Goal: Information Seeking & Learning: Learn about a topic

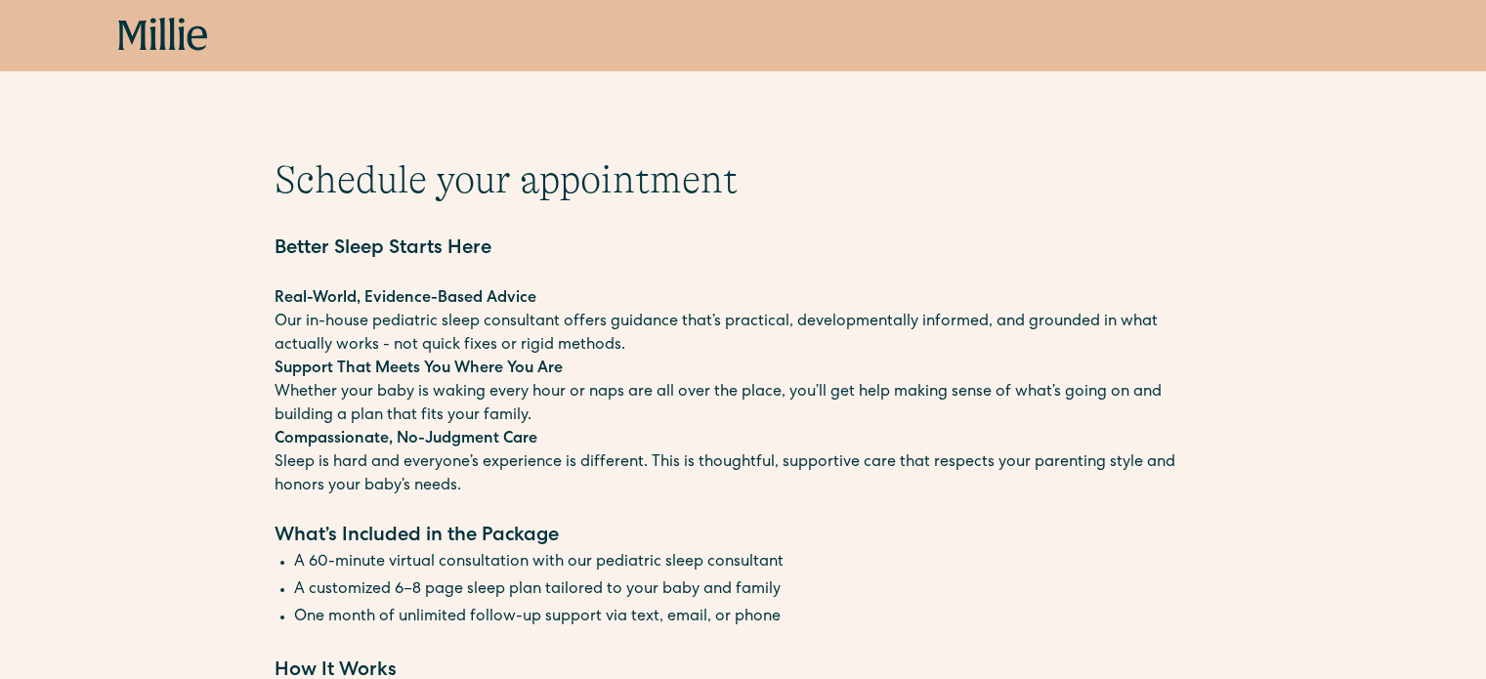
click at [149, 25] on icon at bounding box center [163, 35] width 90 height 35
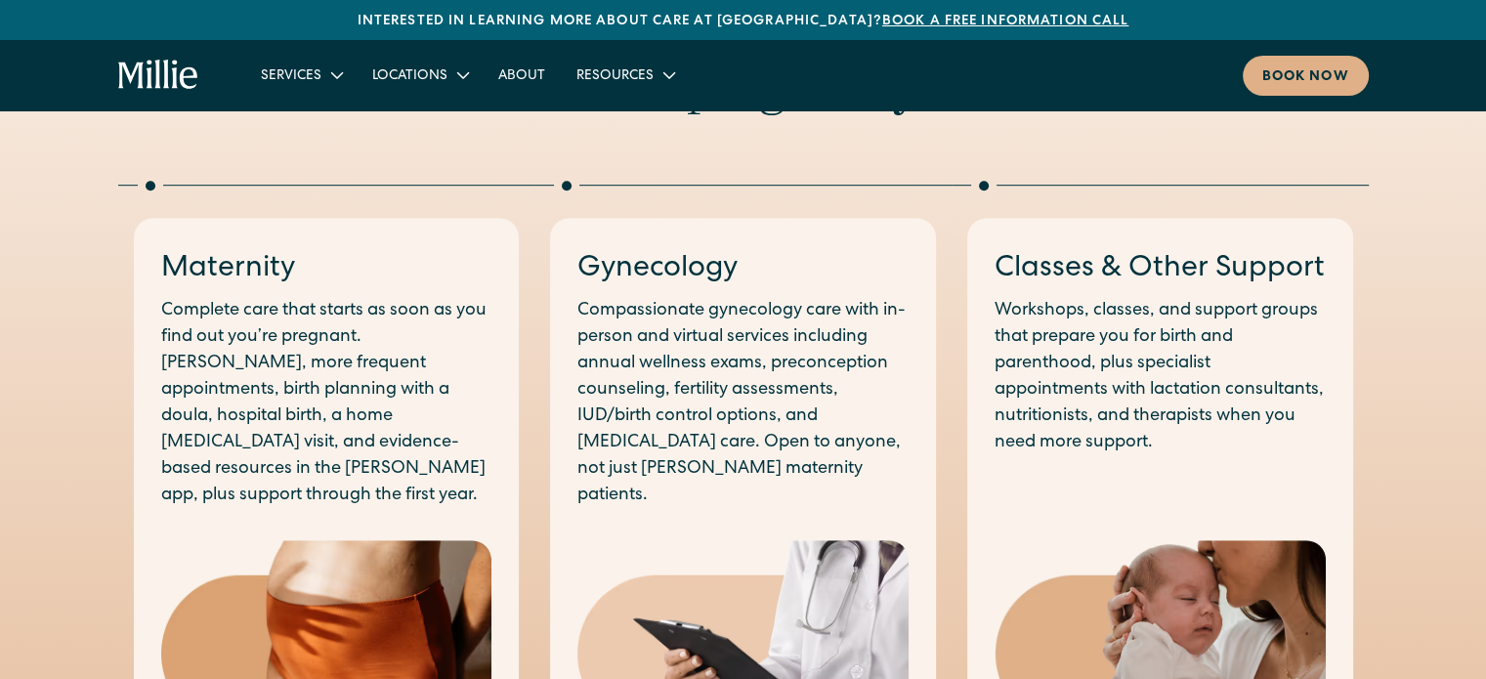
scroll to position [1032, 0]
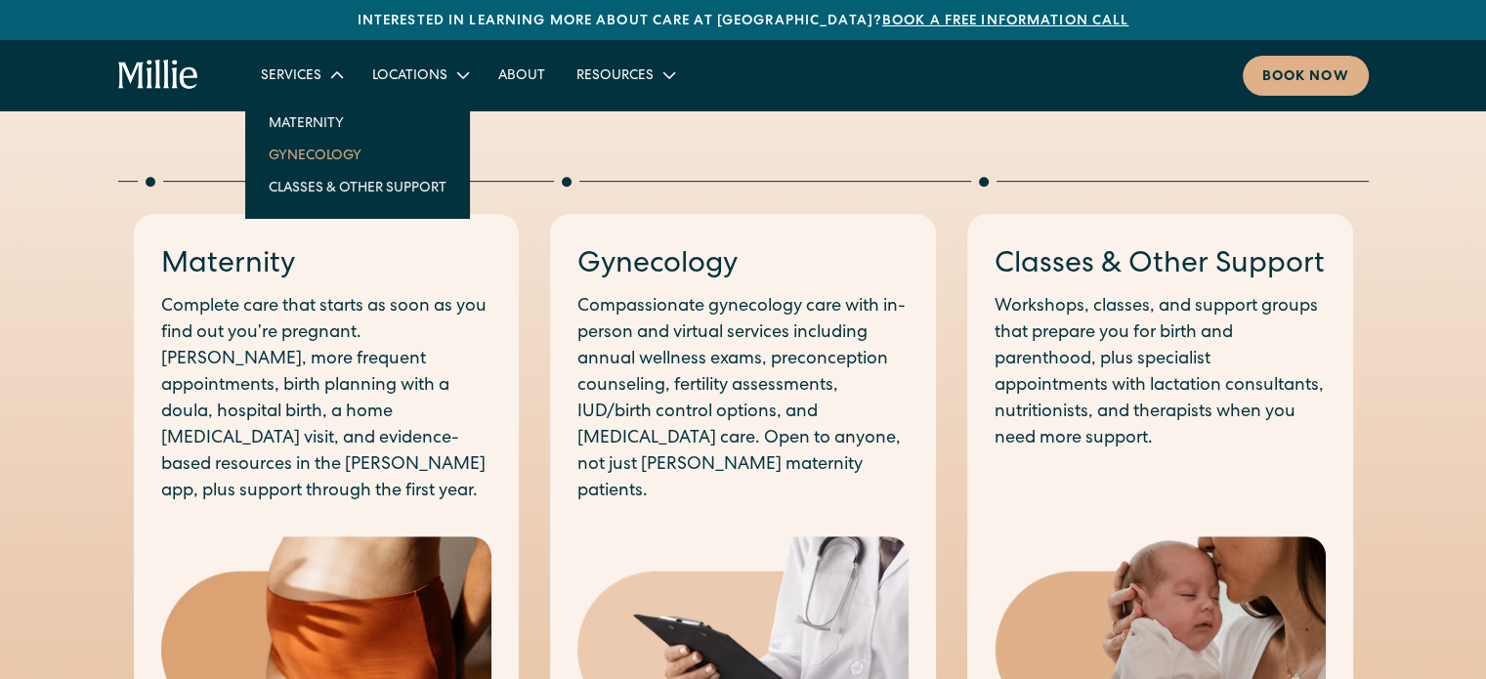
click at [321, 158] on link "Gynecology" at bounding box center [357, 155] width 209 height 32
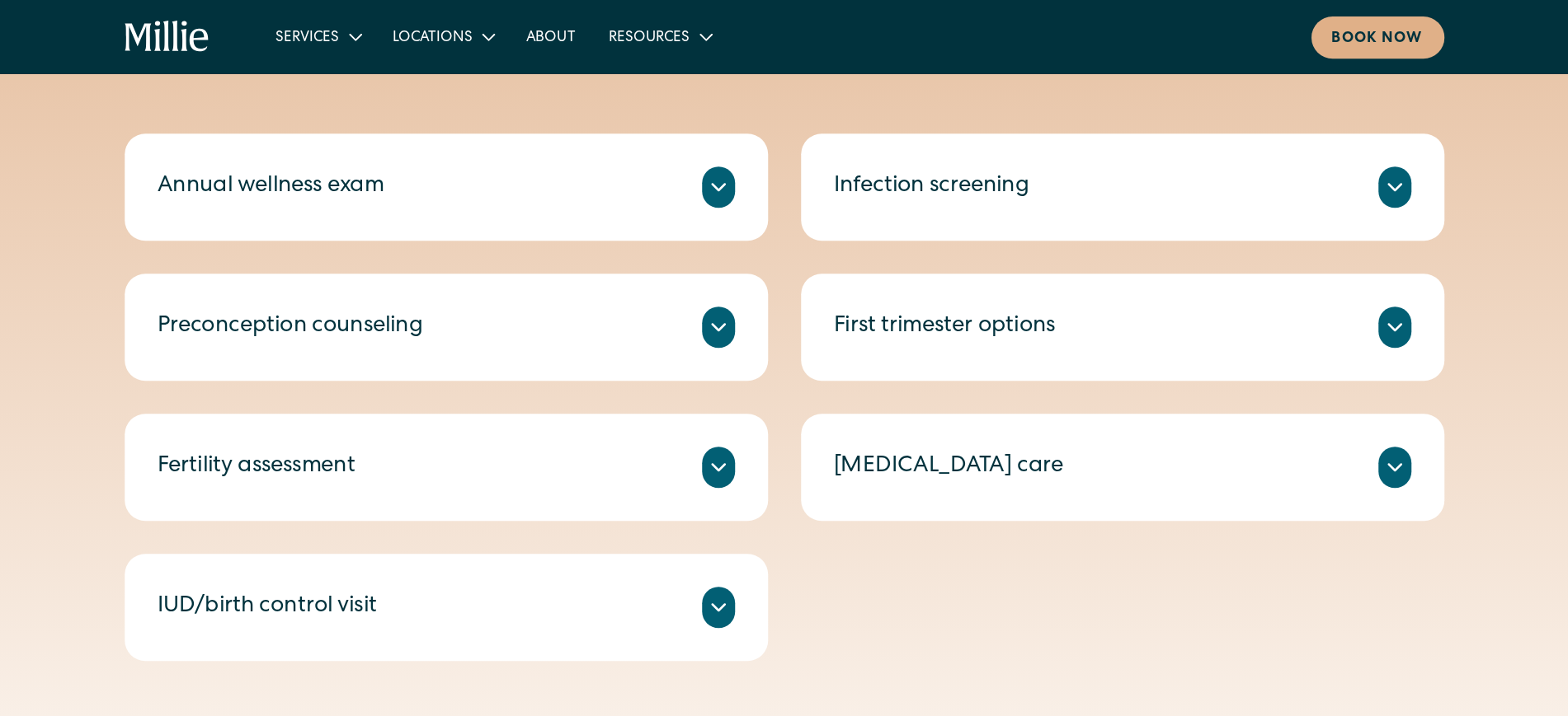
scroll to position [877, 0]
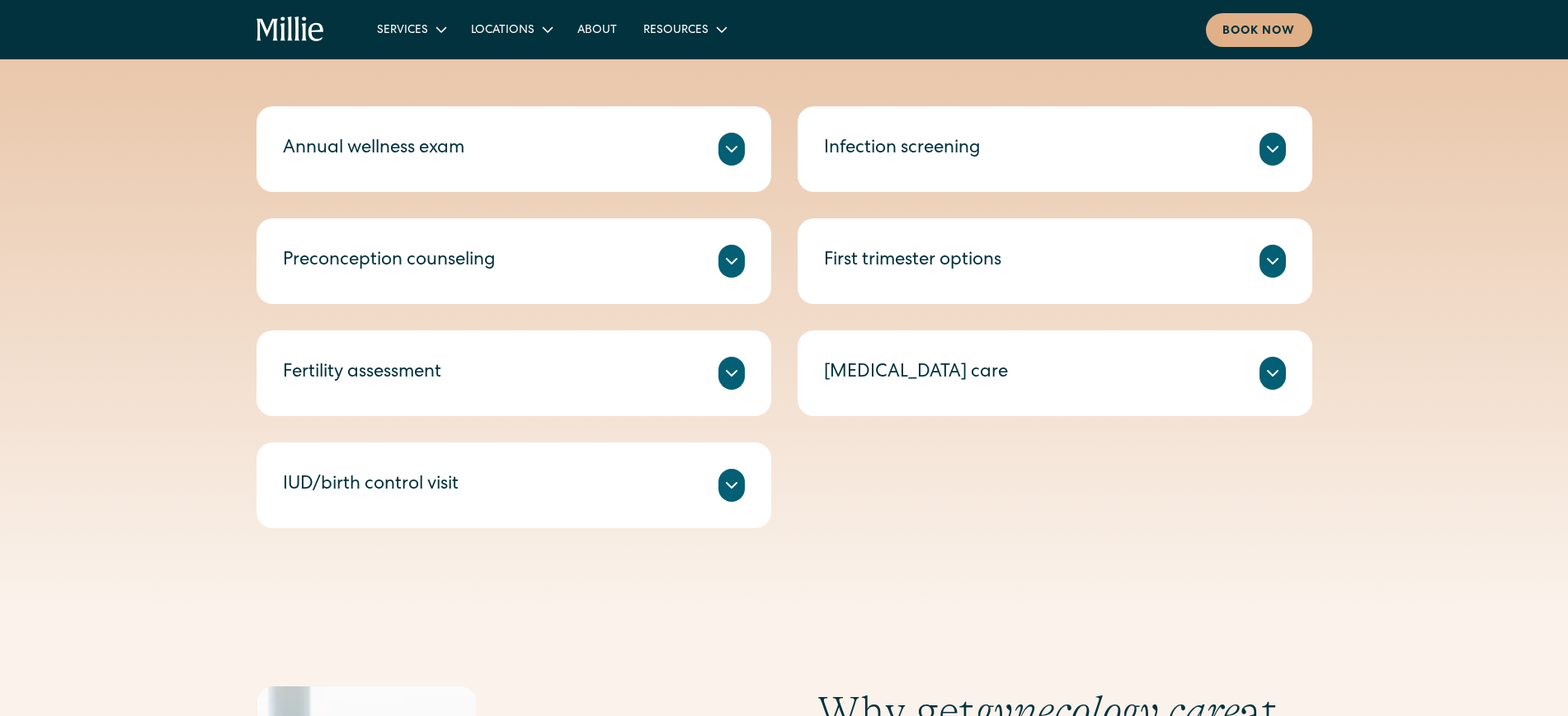
drag, startPoint x: 828, startPoint y: 4, endPoint x: 1082, endPoint y: 420, distance: 487.4
click at [1082, 420] on div "Annual wellness exam A check-in on your health, including routine tests and scr…" at bounding box center [784, 317] width 1056 height 422
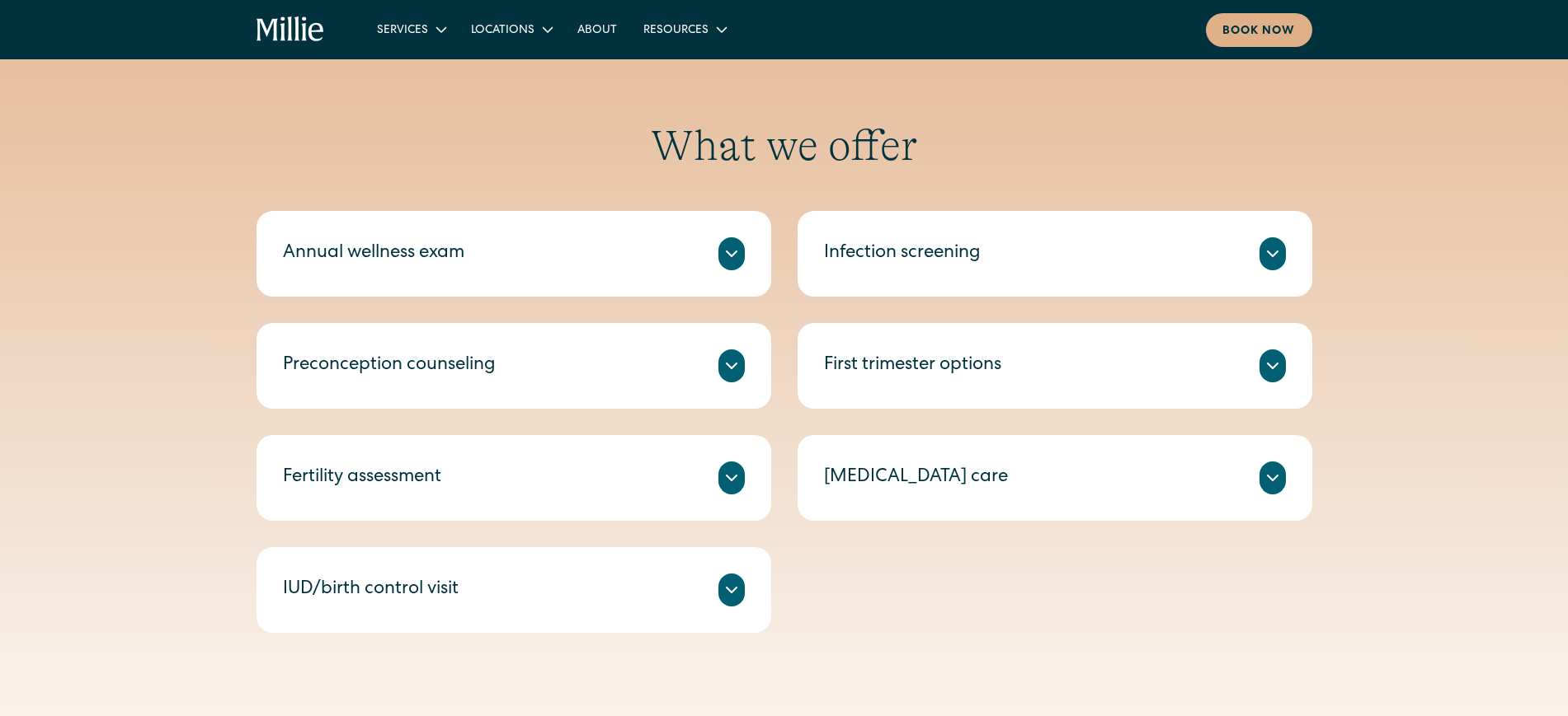
scroll to position [750, 0]
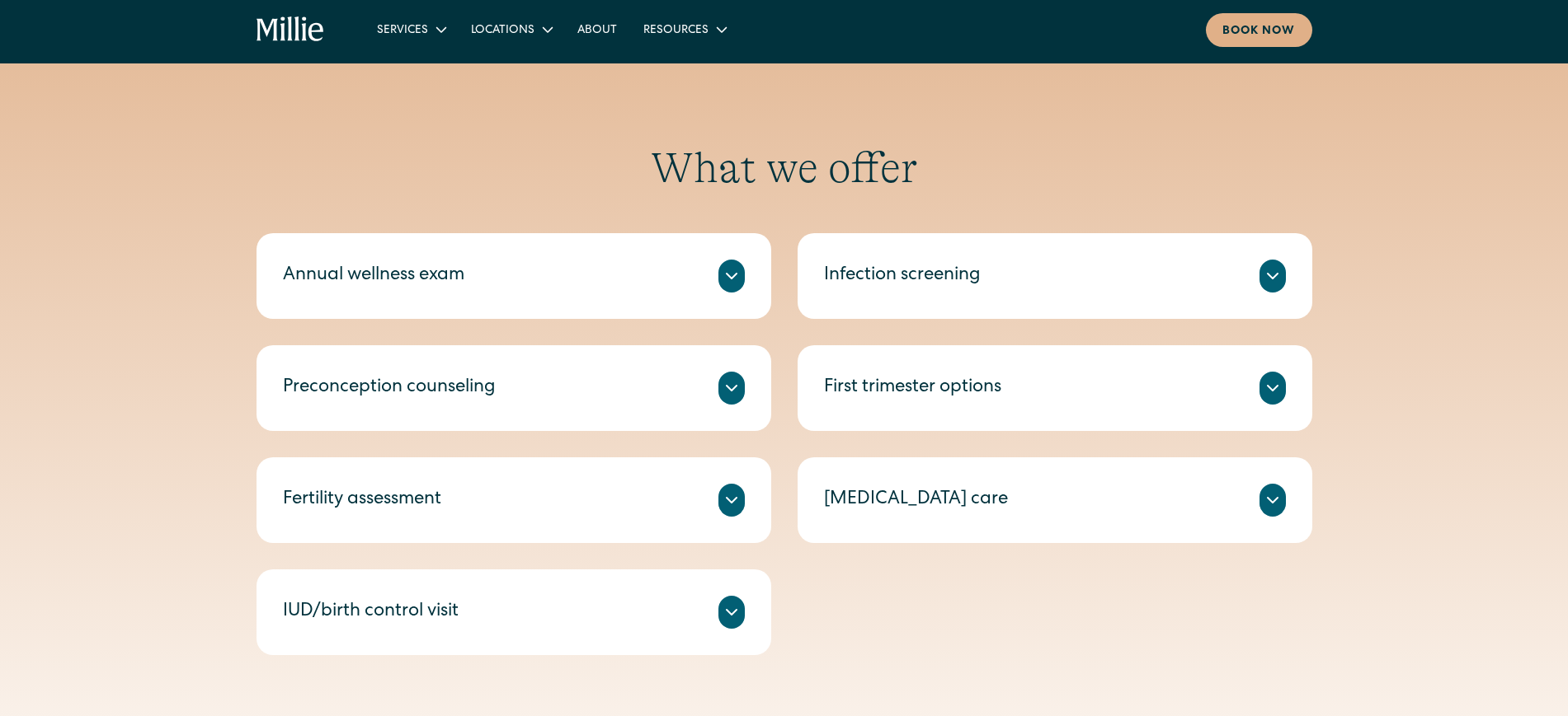
click at [1253, 248] on div "What we offer Annual wellness exam A check-in on your health, including routine…" at bounding box center [784, 399] width 1568 height 513
drag, startPoint x: 468, startPoint y: 276, endPoint x: 281, endPoint y: 283, distance: 187.1
click at [281, 283] on div "Annual wellness exam A check-in on your health, including routine tests and scr…" at bounding box center [514, 277] width 515 height 86
click at [476, 283] on div "Annual wellness exam" at bounding box center [513, 276] width 462 height 33
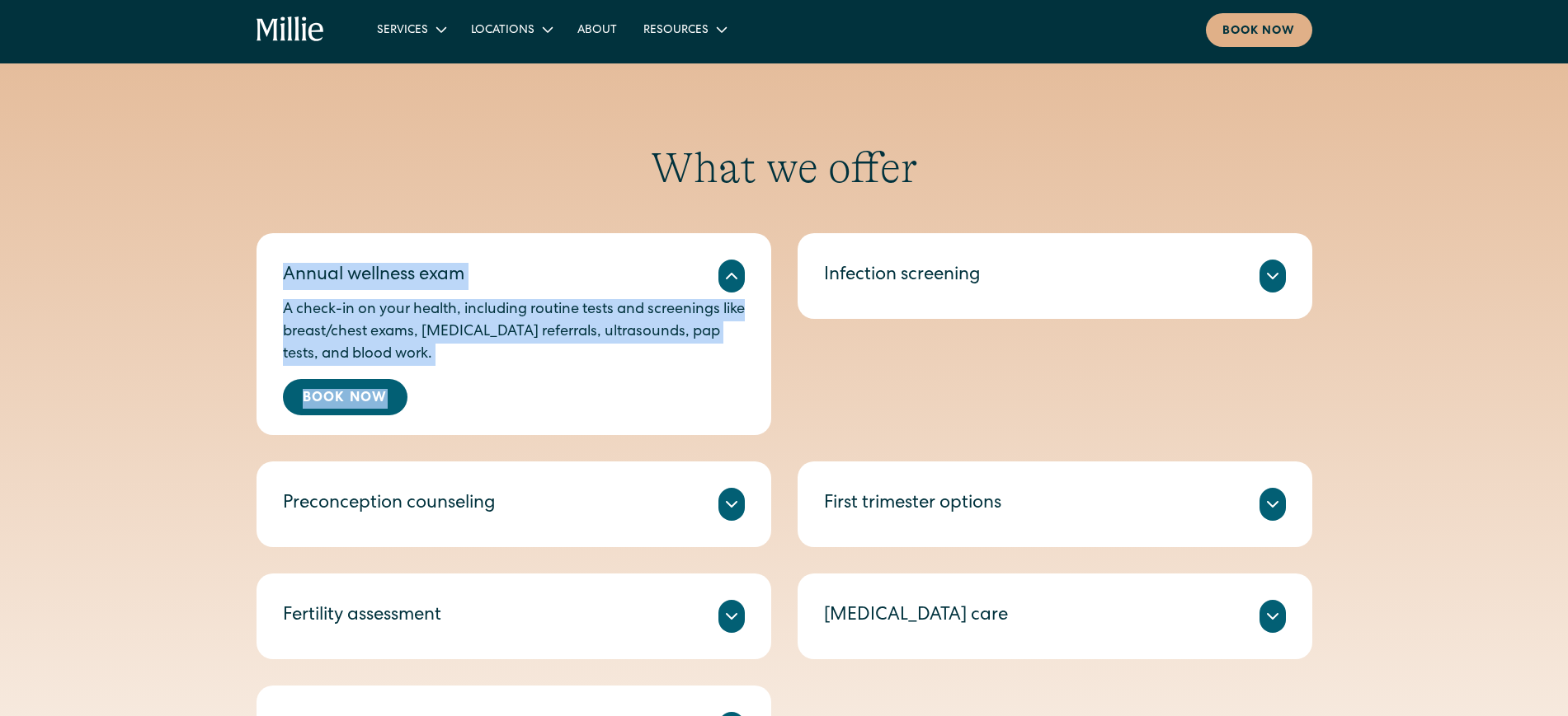
drag, startPoint x: 283, startPoint y: 271, endPoint x: 633, endPoint y: 368, distance: 363.2
click at [633, 368] on div "Annual wellness exam A check-in on your health, including routine tests and scr…" at bounding box center [514, 334] width 515 height 202
copy div "Annual wellness exam A check-in on your health, including routine tests and scr…"
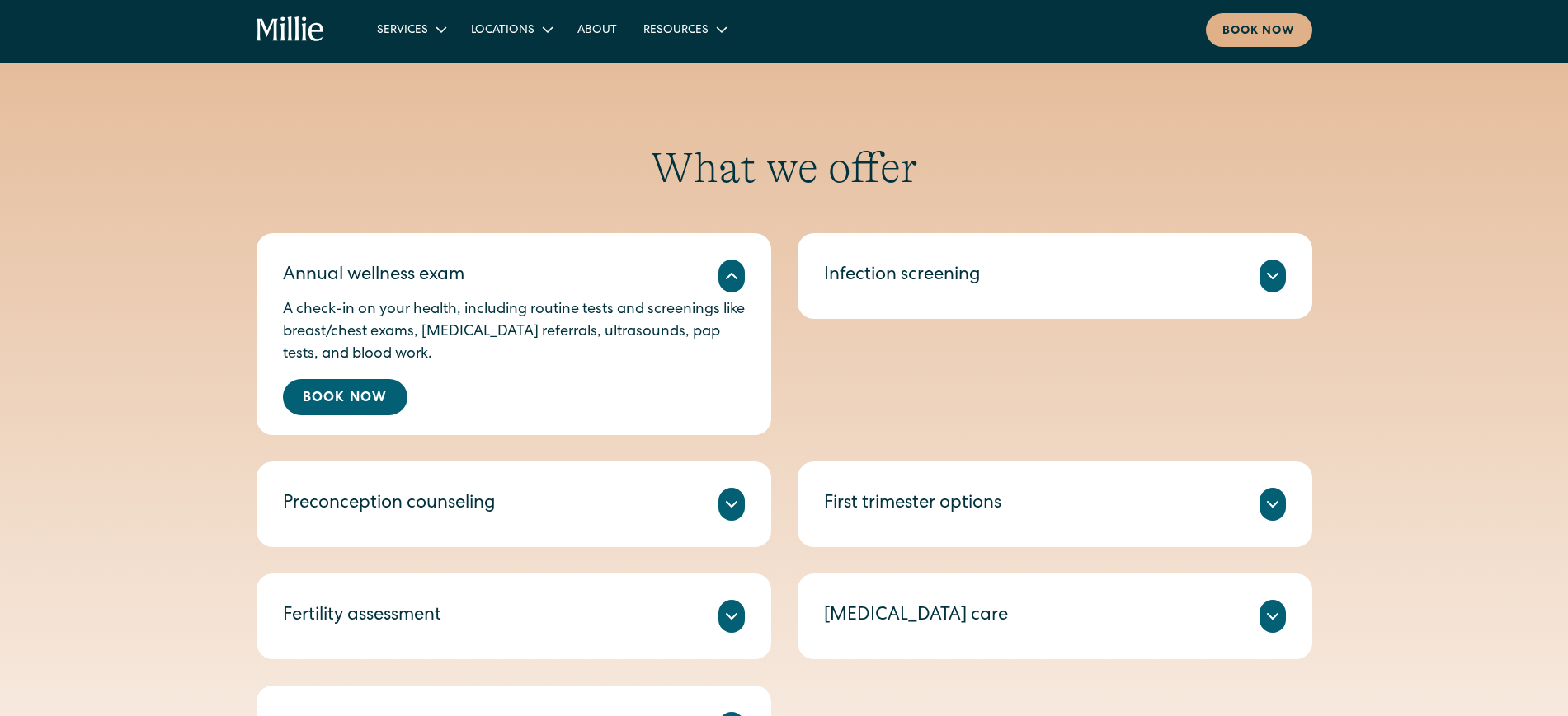
click at [578, 509] on div "Preconception counseling" at bounding box center [513, 503] width 462 height 33
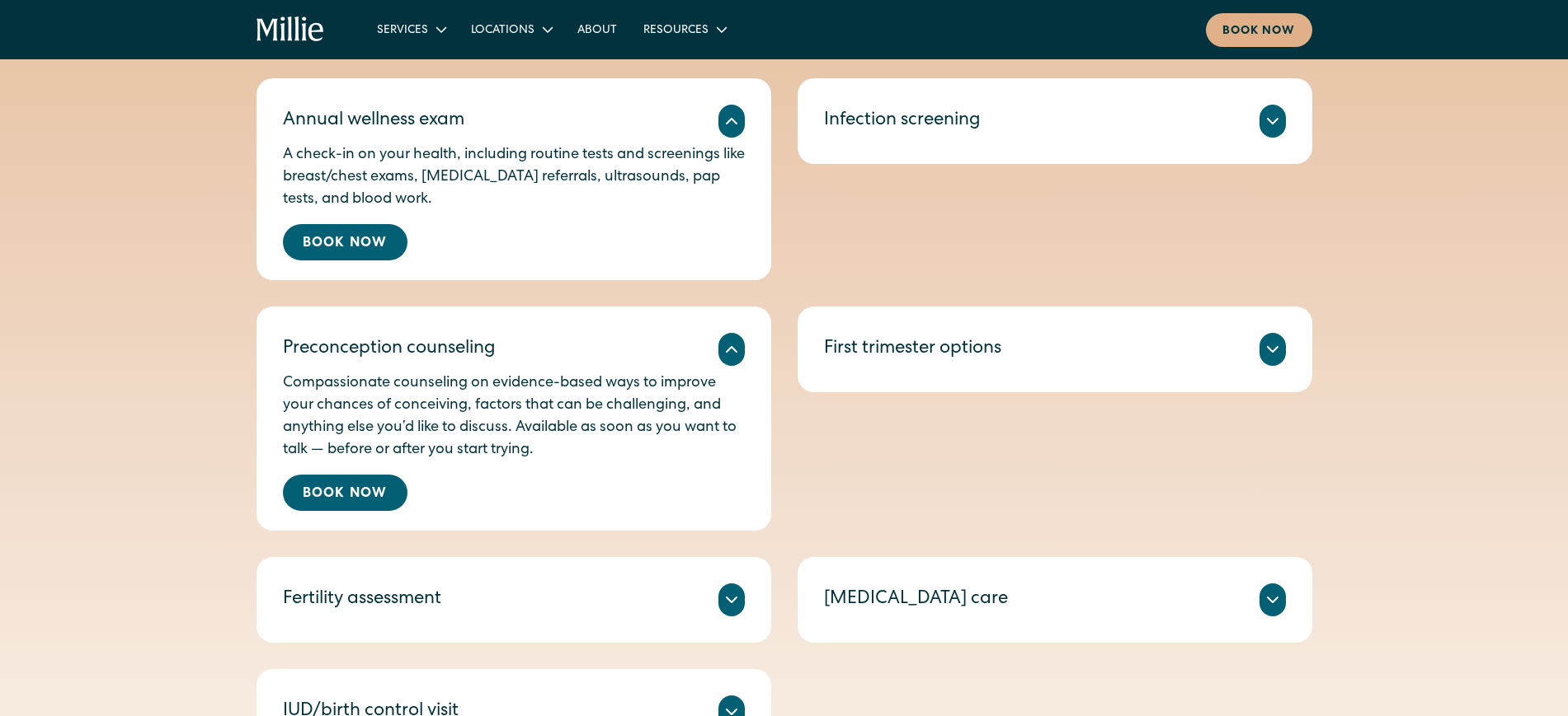
scroll to position [908, 0]
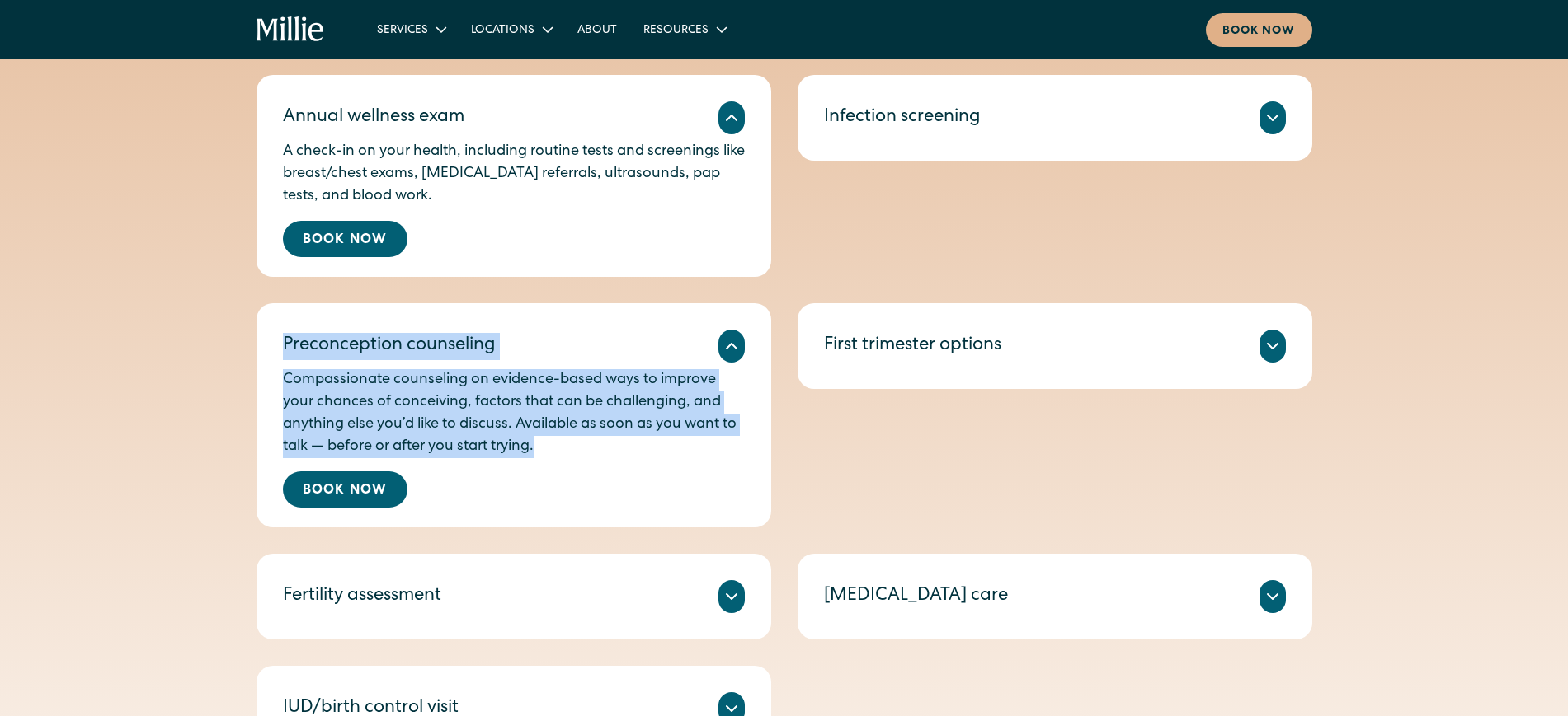
drag, startPoint x: 286, startPoint y: 342, endPoint x: 579, endPoint y: 447, distance: 311.2
click at [579, 447] on div "Preconception counseling Compassionate counseling on evidence-based ways to imp…" at bounding box center [514, 416] width 515 height 224
copy div "Preconception counseling Compassionate counseling on evidence-based ways to imp…"
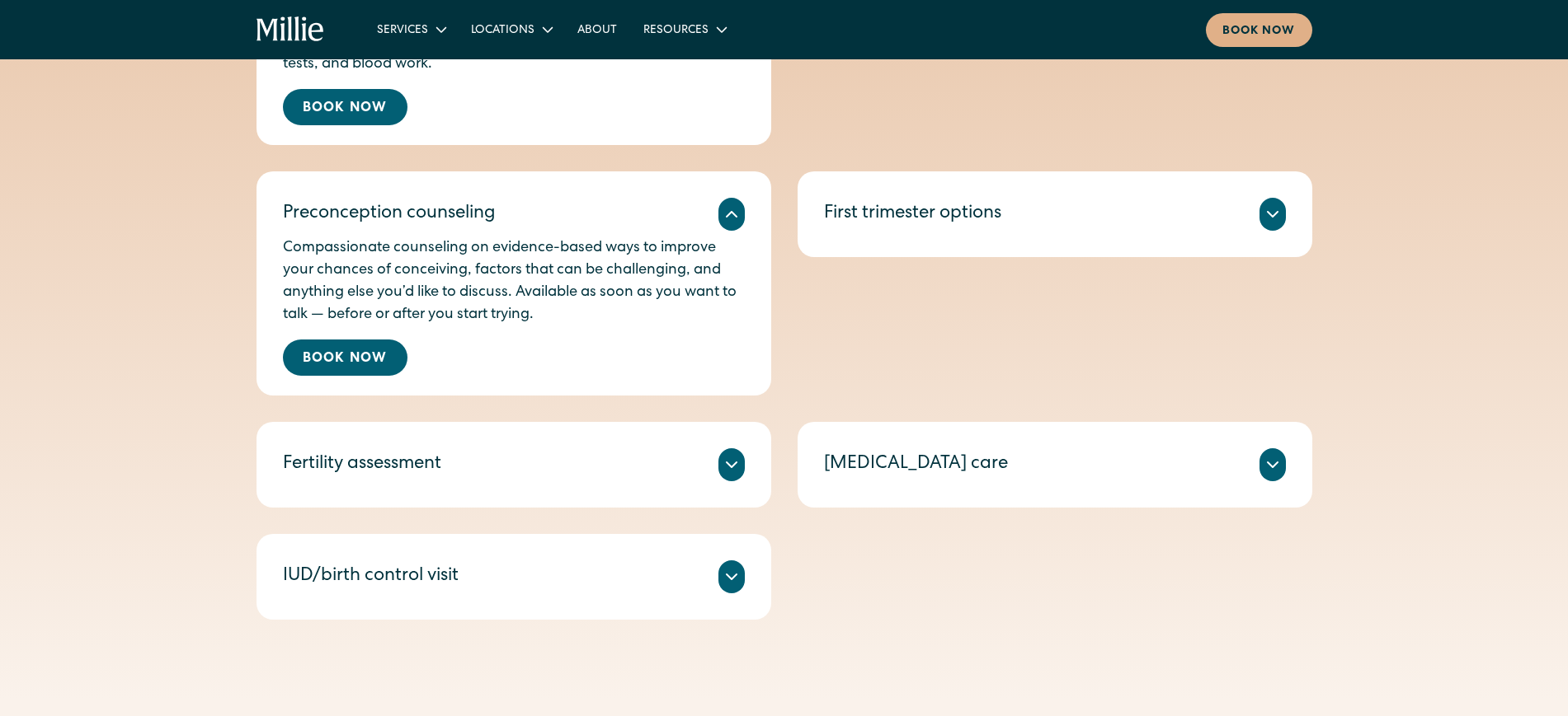
click at [709, 487] on p "Comprehensive blood testing to reveal more information about your fertility hor…" at bounding box center [513, 520] width 462 height 67
click at [727, 456] on icon at bounding box center [731, 464] width 19 height 19
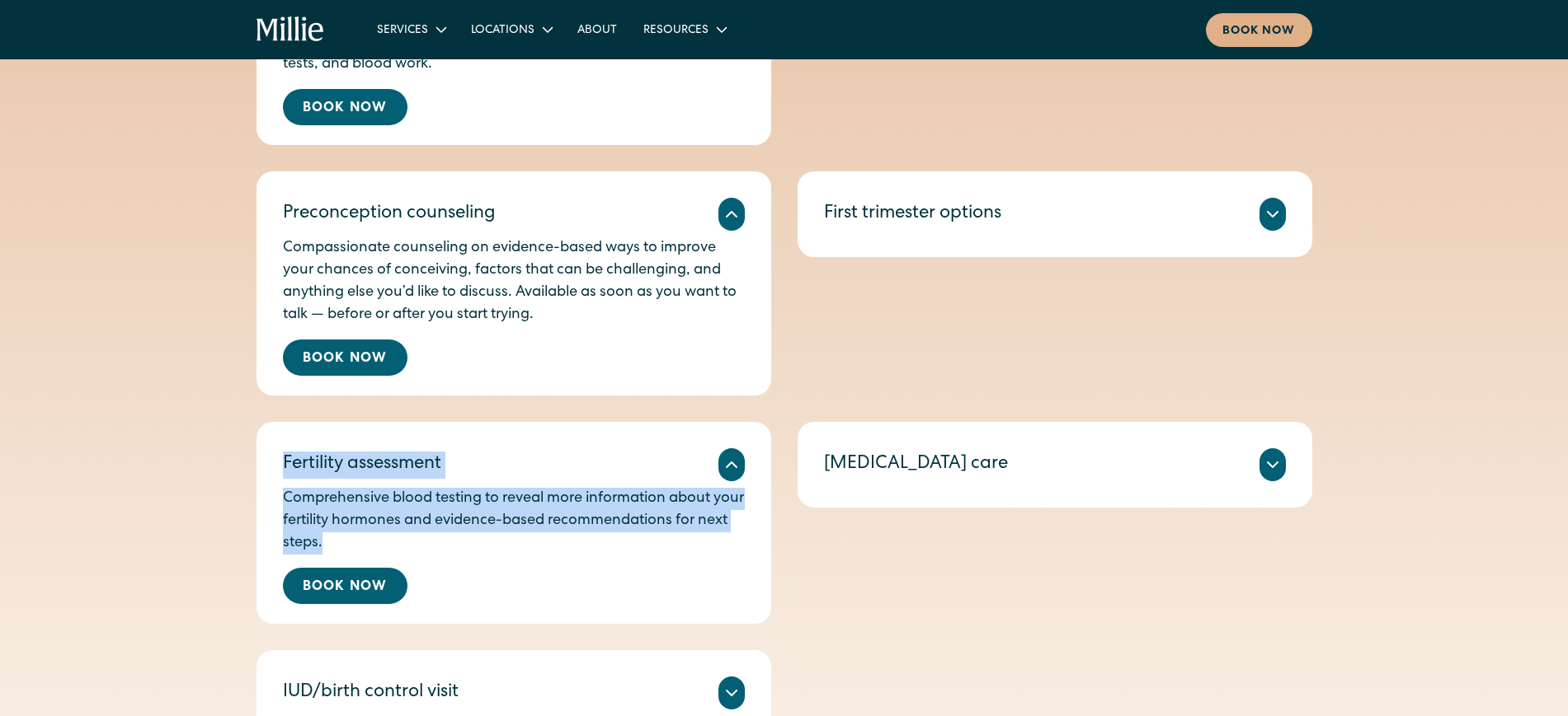
drag, startPoint x: 281, startPoint y: 461, endPoint x: 379, endPoint y: 541, distance: 126.5
click at [379, 541] on div "Fertility assessment Comprehensive blood testing to reveal more information abo…" at bounding box center [514, 522] width 515 height 202
copy div "Fertility assessment Comprehensive blood testing to reveal more information abo…"
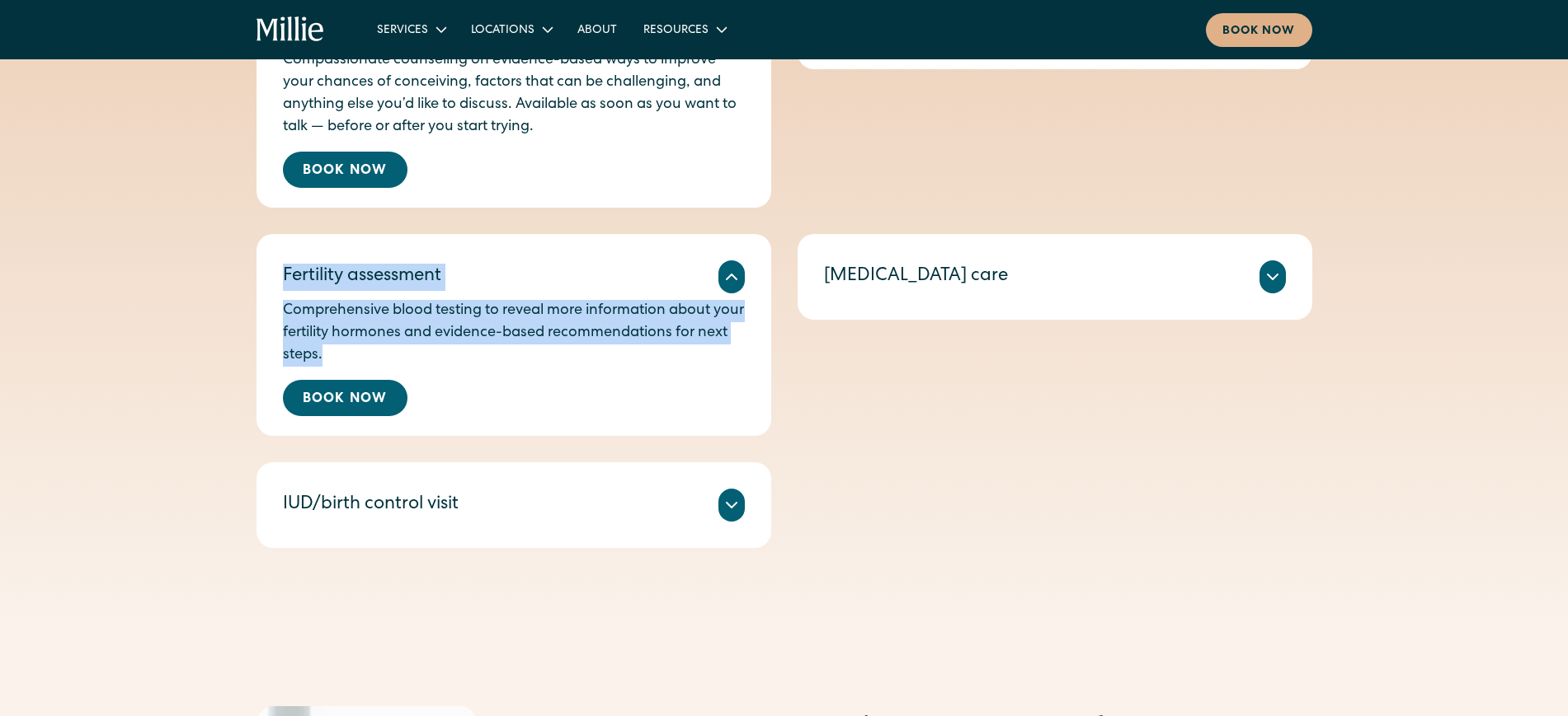
scroll to position [1232, 0]
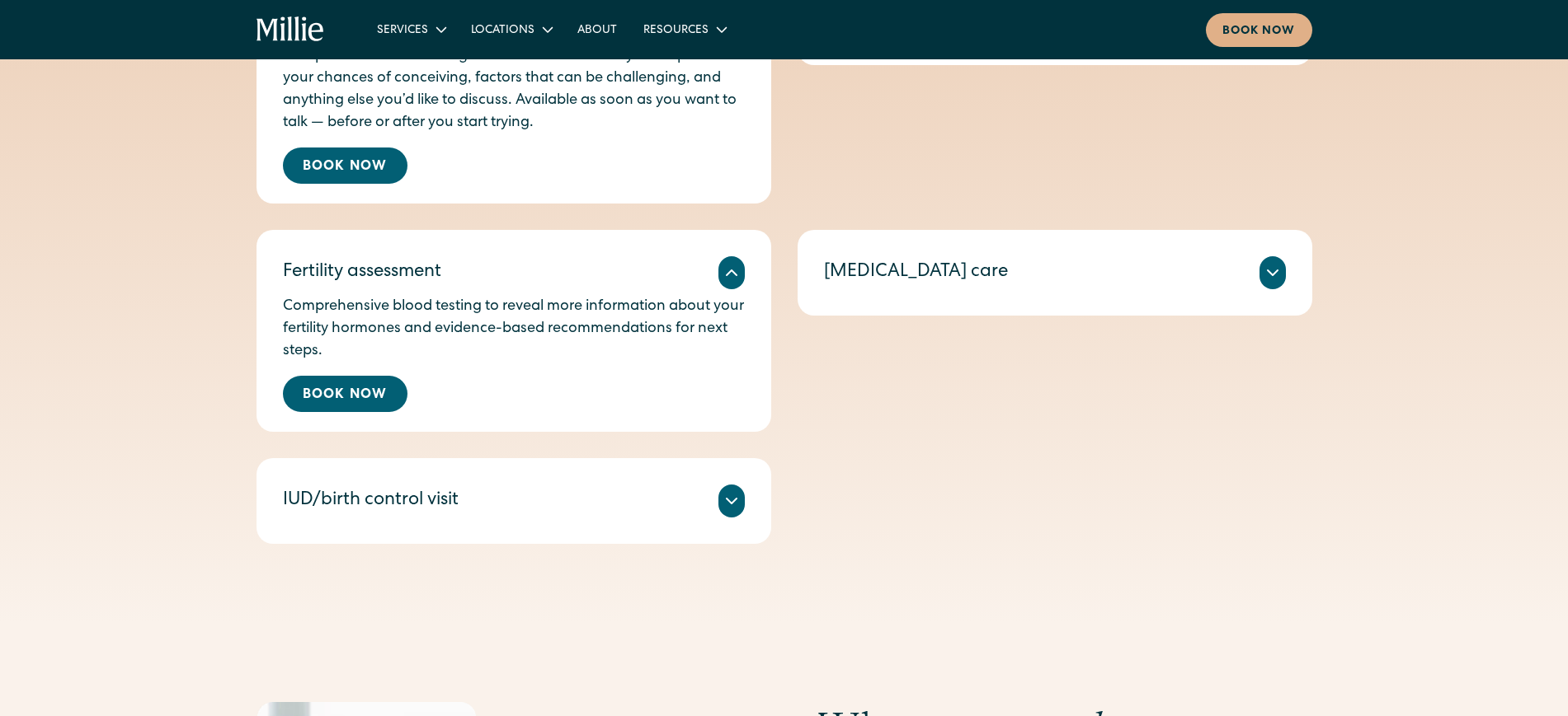
click at [727, 501] on icon at bounding box center [731, 500] width 19 height 19
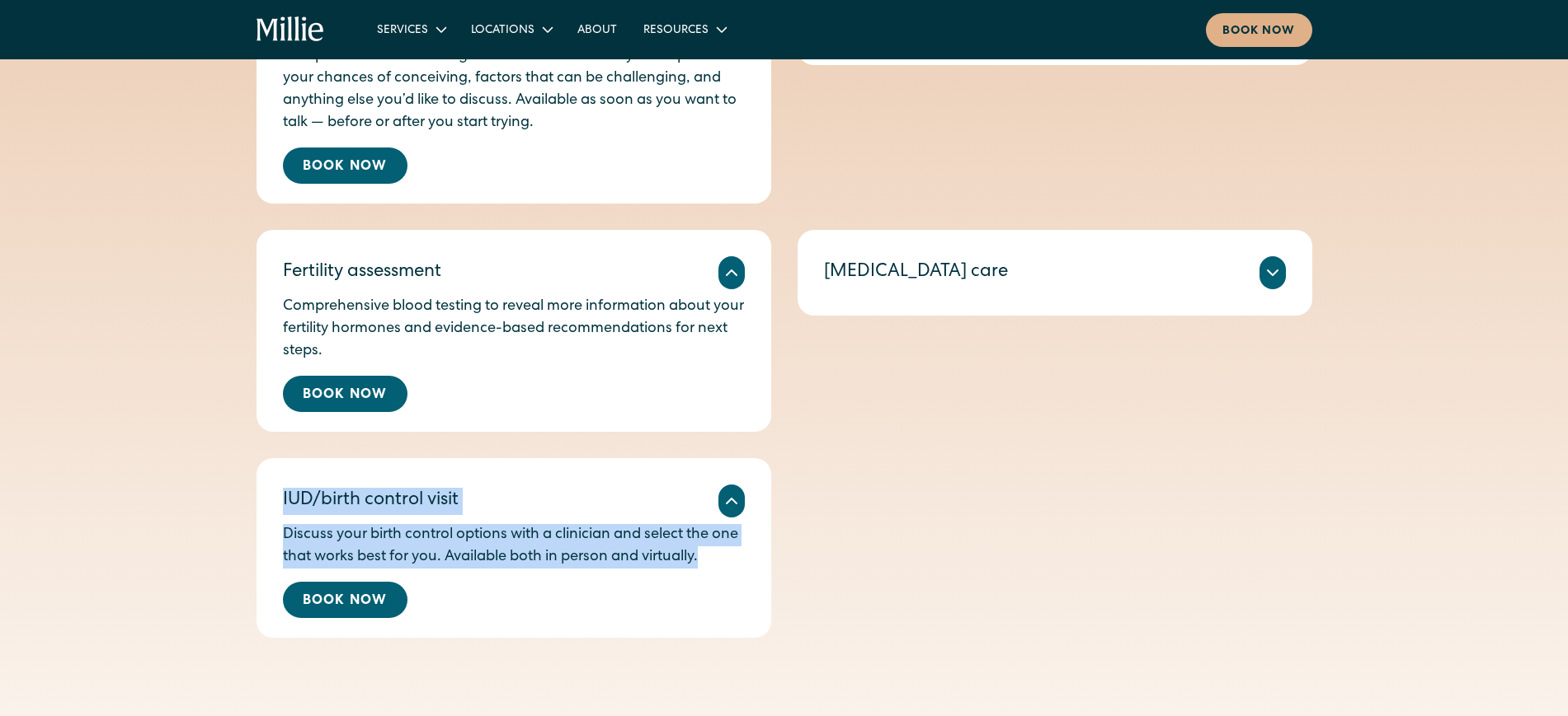
drag, startPoint x: 716, startPoint y: 560, endPoint x: 271, endPoint y: 493, distance: 450.0
click at [271, 493] on div "IUD/birth control visit Discuss your birth control options with a clinician and…" at bounding box center [514, 547] width 515 height 180
copy div "IUD/birth control visit Discuss your birth control options with a clinician and…"
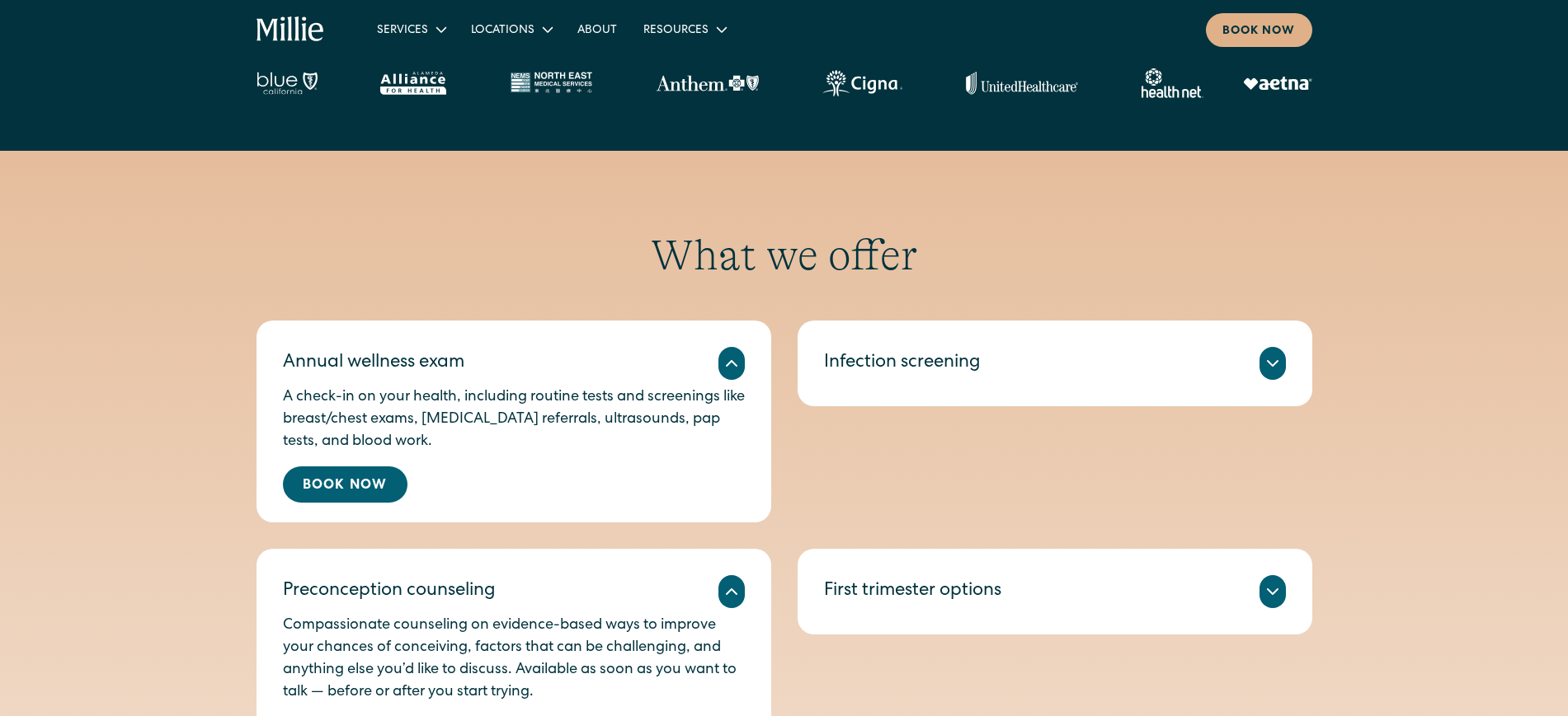
scroll to position [633, 0]
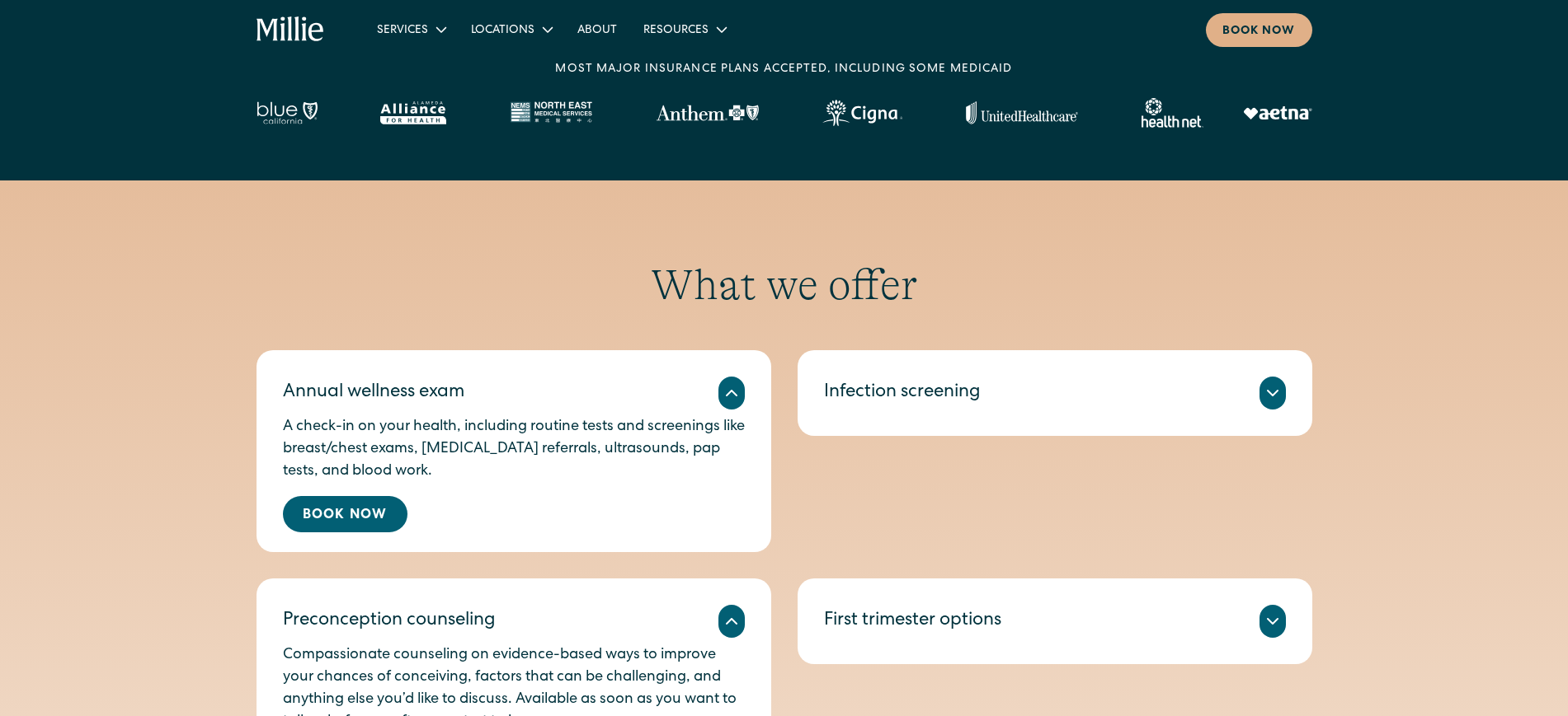
click at [1044, 384] on div "Infection screening" at bounding box center [1054, 393] width 462 height 33
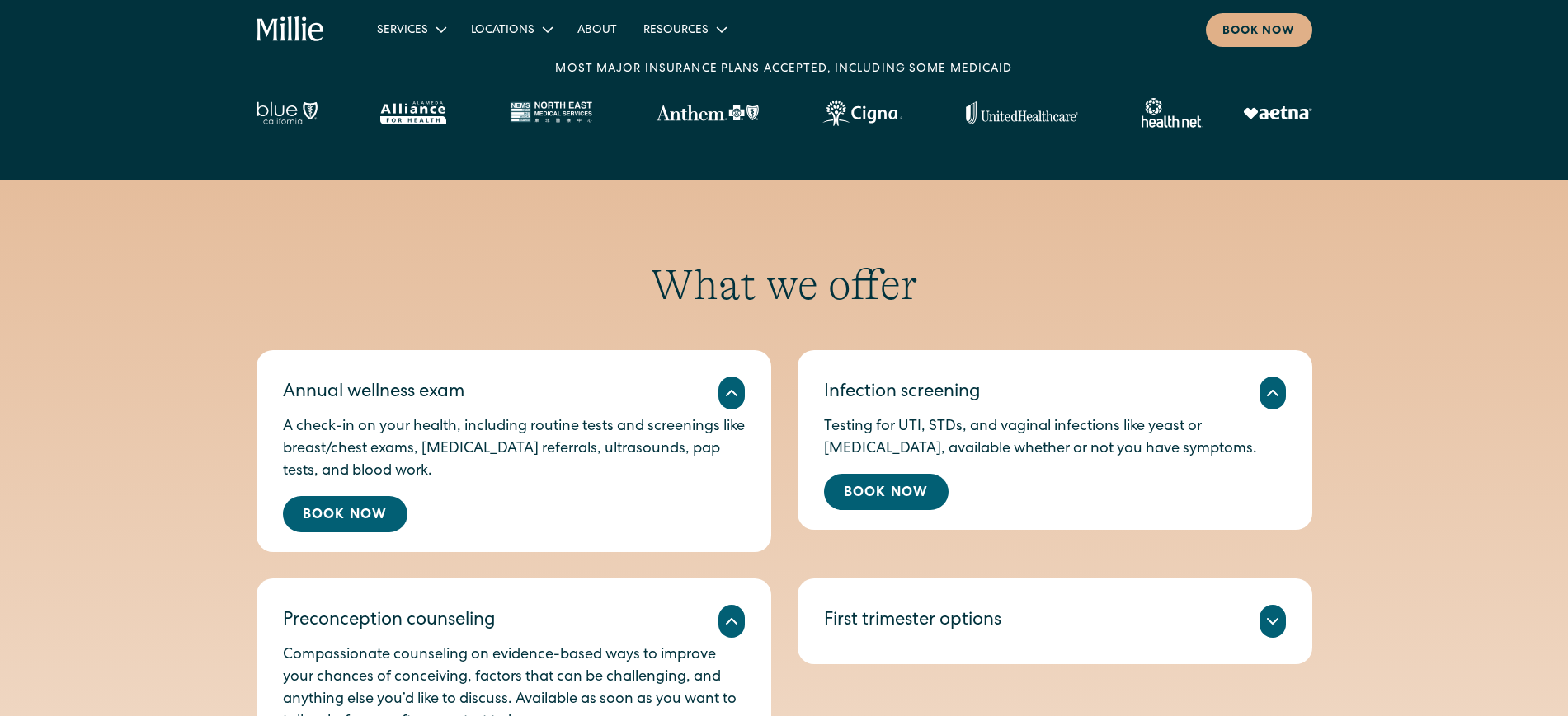
drag, startPoint x: 1237, startPoint y: 449, endPoint x: 824, endPoint y: 384, distance: 418.1
click at [824, 384] on div "Infection screening Testing for UTI, STDs, and vaginal infections like yeast or…" at bounding box center [1055, 439] width 515 height 180
copy div "Infection screening Testing for UTI, STDs, and vaginal infections like yeast or…"
click at [906, 572] on div "First trimester options" at bounding box center [912, 622] width 177 height 27
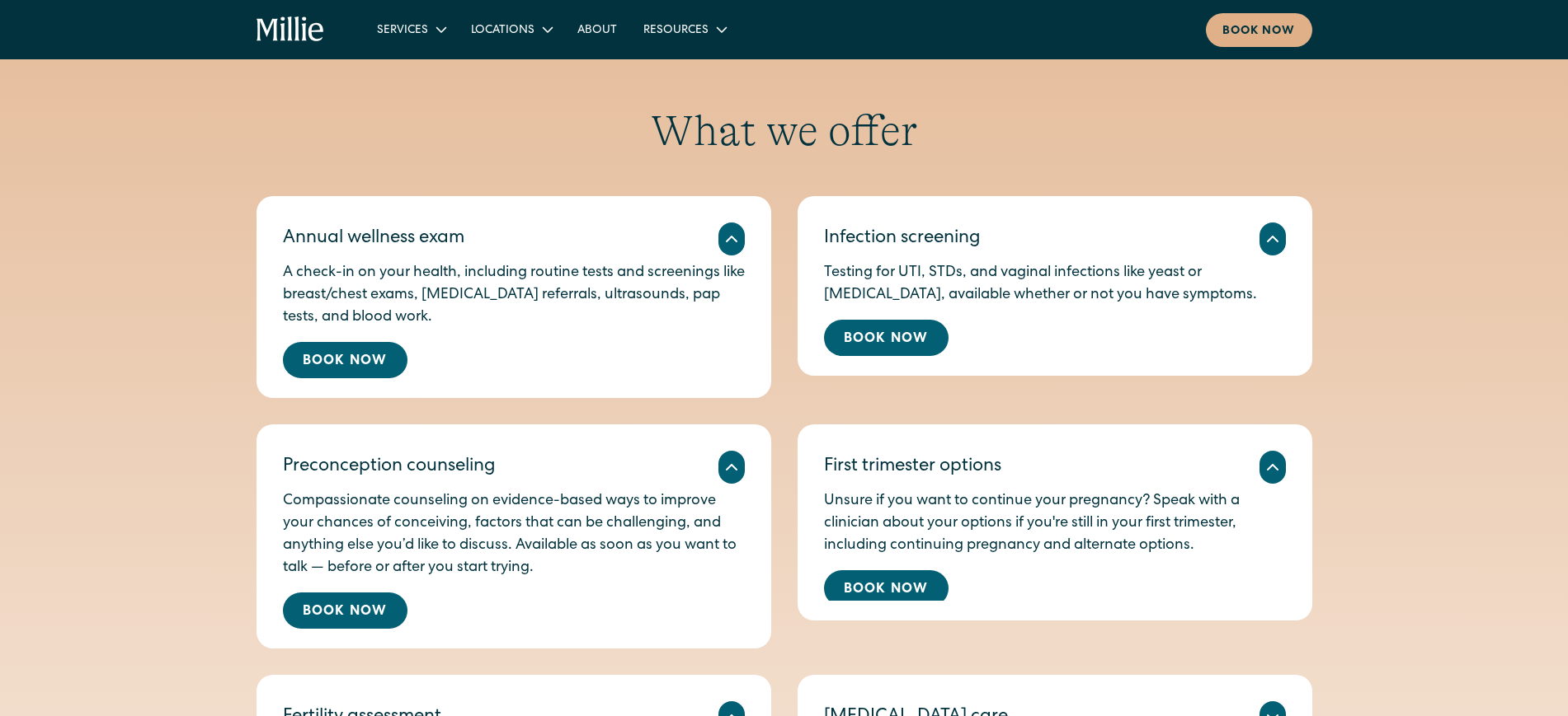
scroll to position [794, 0]
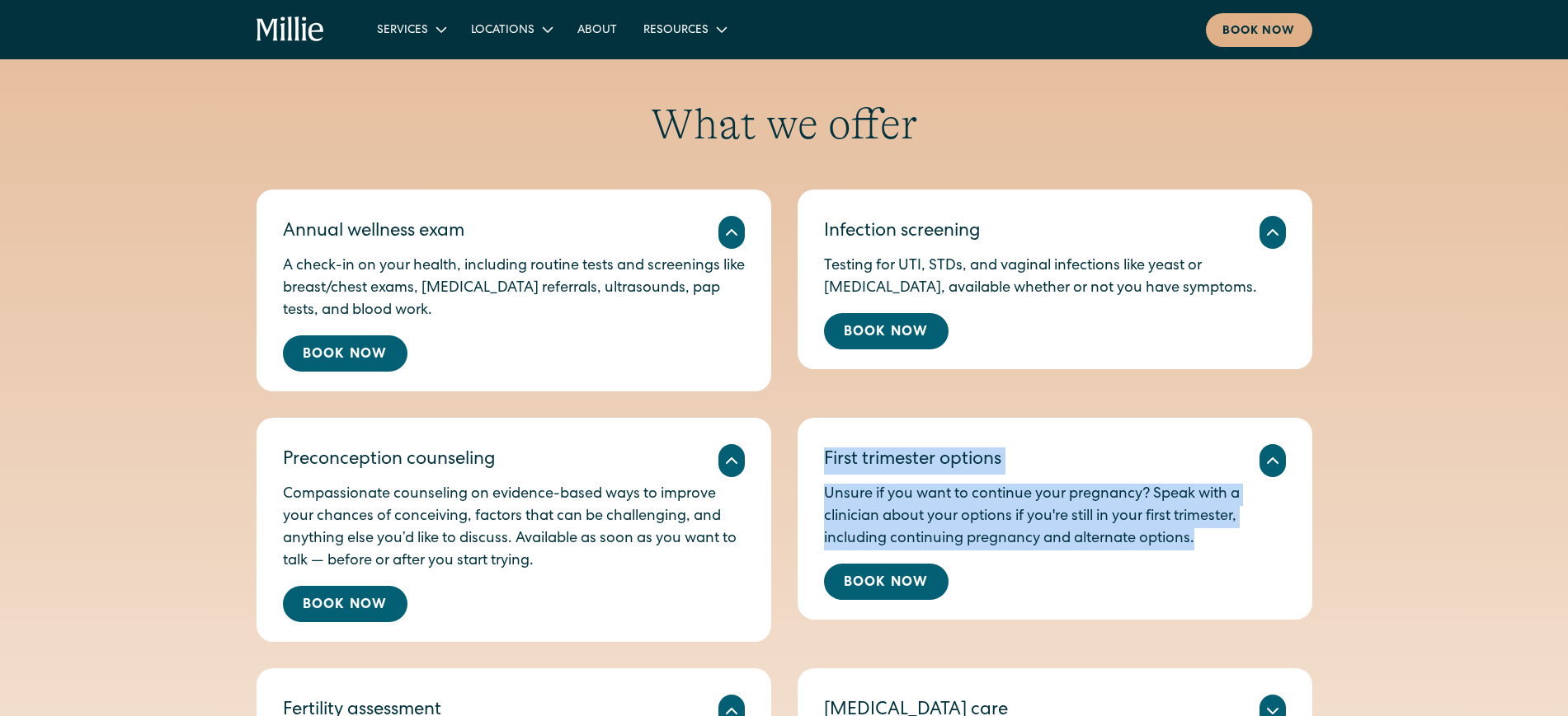
drag, startPoint x: 1209, startPoint y: 547, endPoint x: 812, endPoint y: 457, distance: 407.1
click at [812, 457] on div "First trimester options Unsure if you want to continue your pregnancy? Speak wi…" at bounding box center [1055, 518] width 515 height 202
copy div "First trimester options Unsure if you want to continue your pregnancy? Speak wi…"
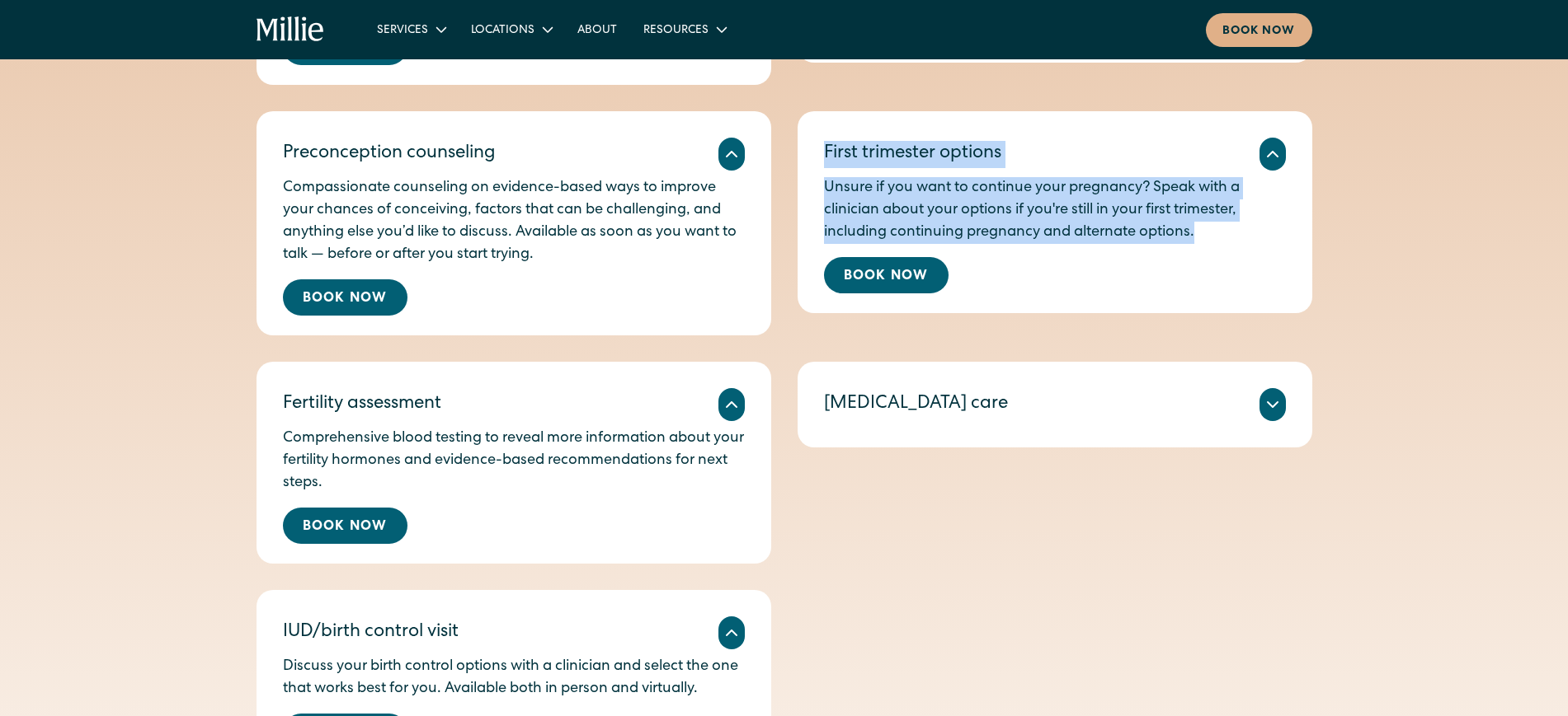
scroll to position [1115, 0]
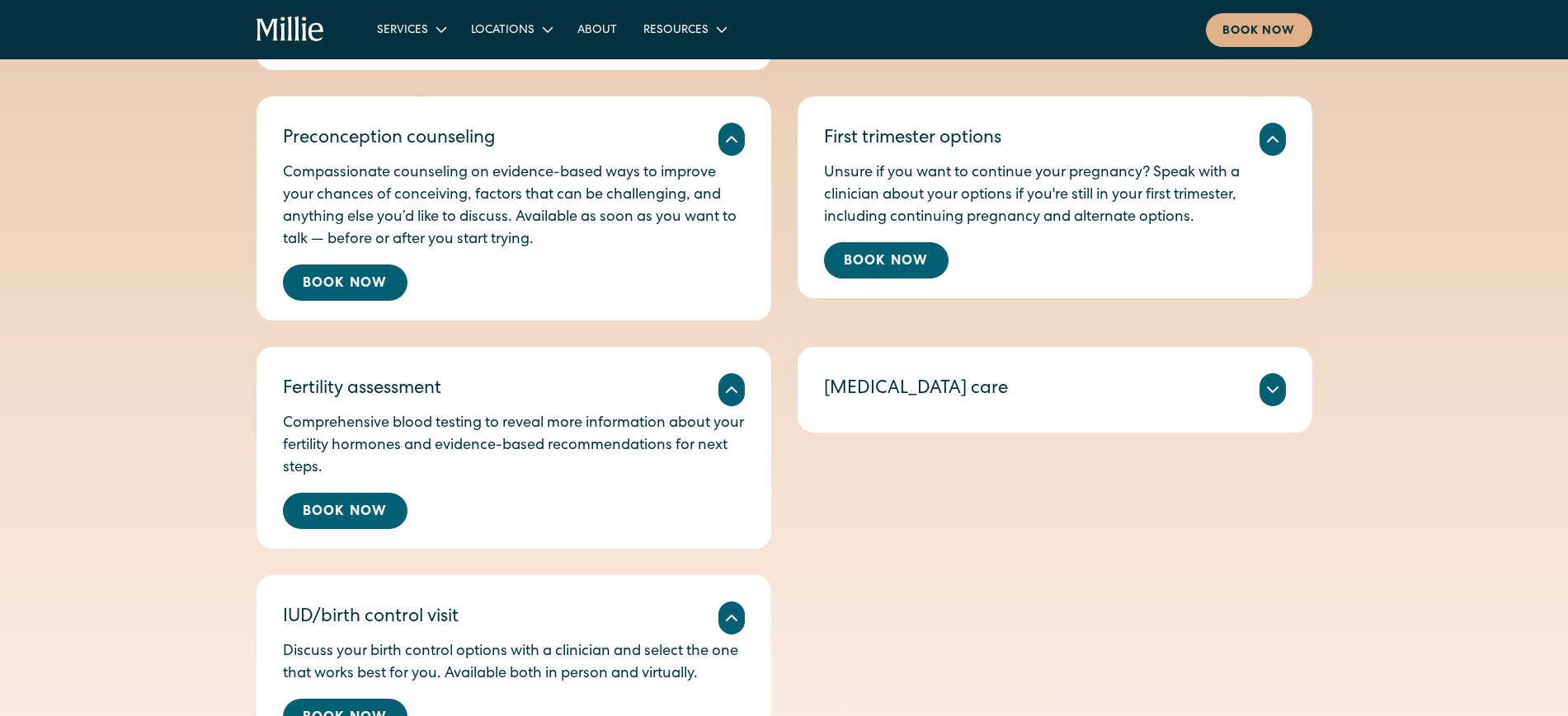
click at [1041, 393] on div "Miscarriage care" at bounding box center [1054, 390] width 462 height 33
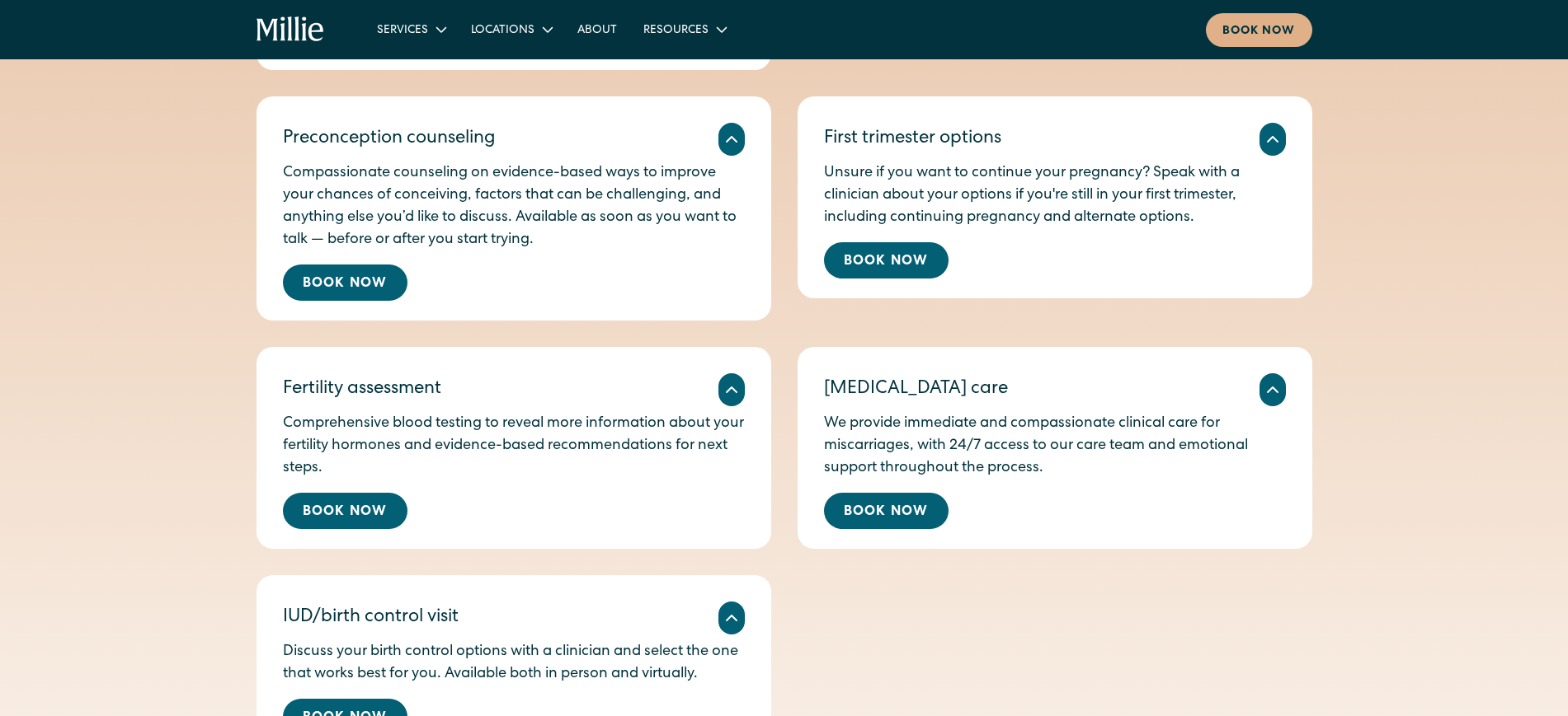
drag, startPoint x: 1068, startPoint y: 475, endPoint x: 819, endPoint y: 390, distance: 263.1
click at [819, 390] on div "Miscarriage care We provide immediate and compassionate clinical care for misca…" at bounding box center [1055, 447] width 515 height 202
copy div "Miscarriage care We provide immediate and compassionate clinical care for misca…"
